Goal: Information Seeking & Learning: Find specific fact

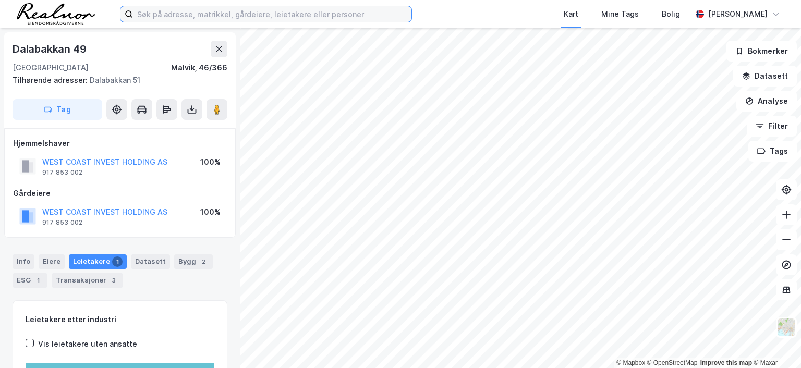
click at [171, 7] on input at bounding box center [272, 14] width 279 height 16
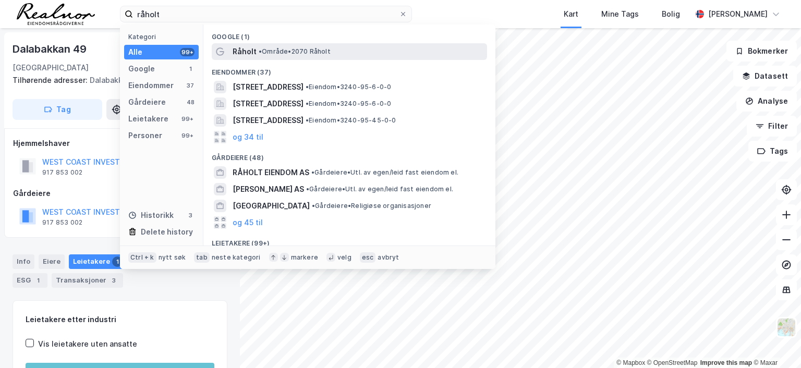
click at [300, 53] on span "• Område • 2070 [GEOGRAPHIC_DATA]" at bounding box center [295, 51] width 72 height 8
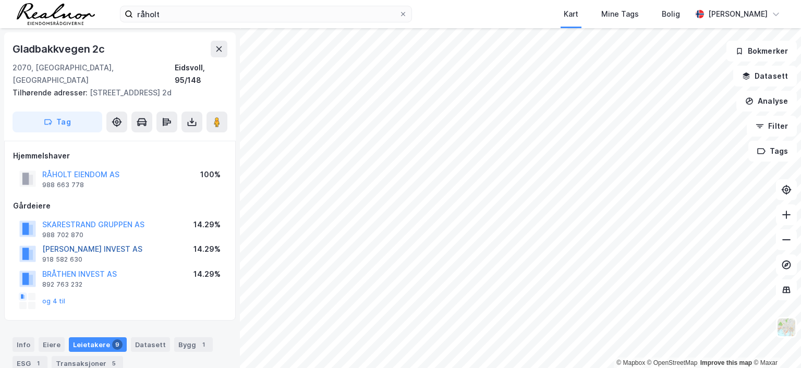
click at [0, 0] on button "[PERSON_NAME] INVEST AS" at bounding box center [0, 0] width 0 height 0
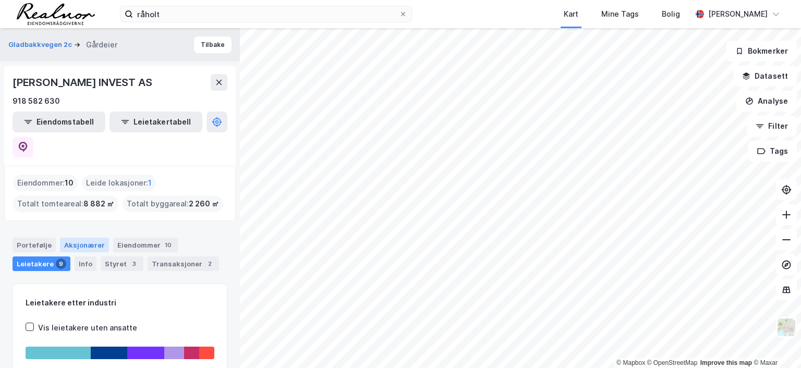
click at [85, 238] on div "Aksjonærer" at bounding box center [84, 245] width 49 height 15
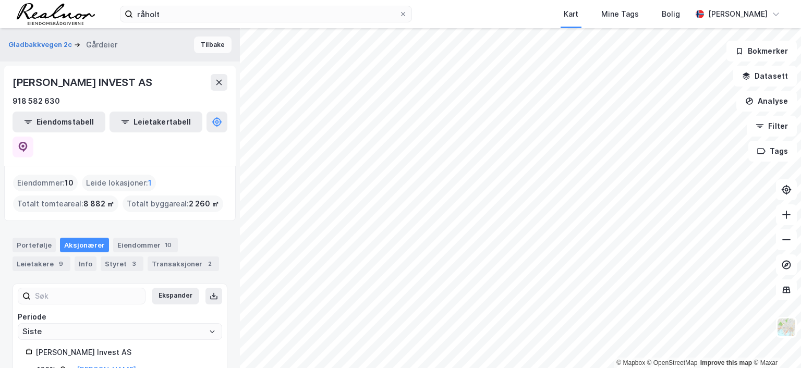
click at [202, 43] on button "Tilbake" at bounding box center [213, 45] width 38 height 17
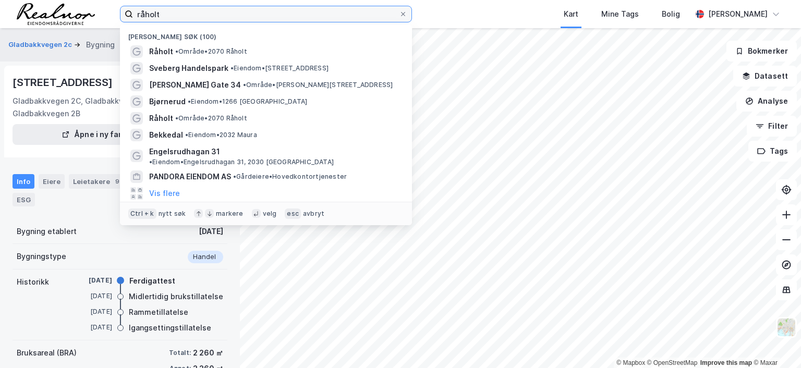
click at [167, 12] on input "råholt" at bounding box center [266, 14] width 266 height 16
drag, startPoint x: 167, startPoint y: 13, endPoint x: 125, endPoint y: 10, distance: 42.4
click at [125, 10] on label "råholt" at bounding box center [266, 14] width 292 height 17
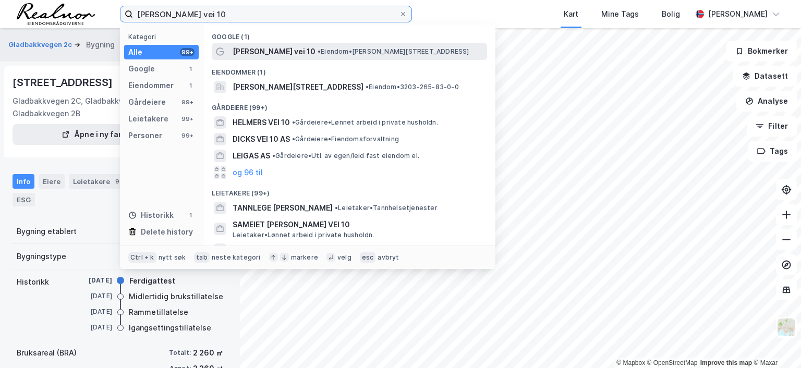
type input "[PERSON_NAME] vei 10"
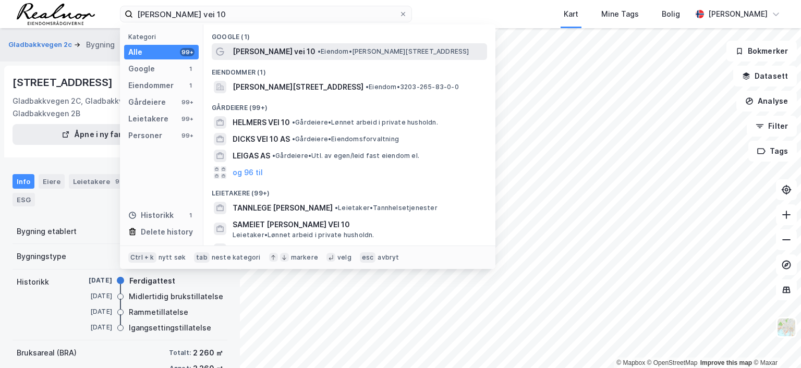
click at [334, 45] on div "[PERSON_NAME] vei 10 • Eiendom • [PERSON_NAME][STREET_ADDRESS]" at bounding box center [359, 51] width 253 height 13
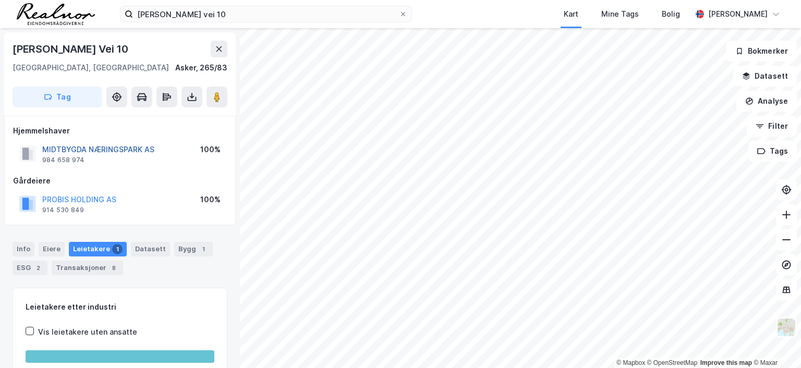
click at [0, 0] on button "MIDTBYGDA NÆRINGSPARK AS" at bounding box center [0, 0] width 0 height 0
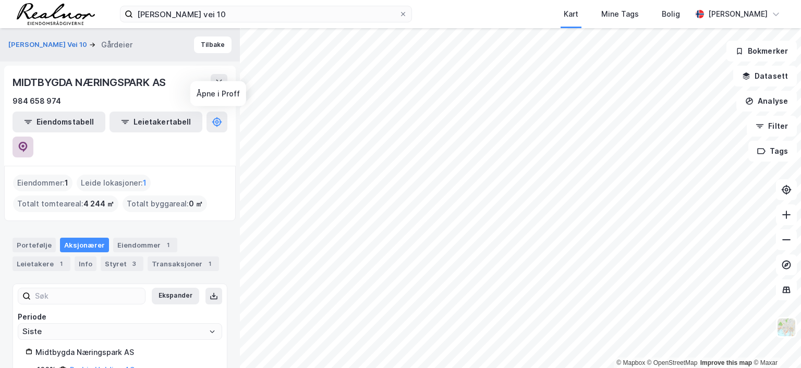
click at [28, 142] on icon at bounding box center [23, 147] width 10 height 10
